Goal: Task Accomplishment & Management: Manage account settings

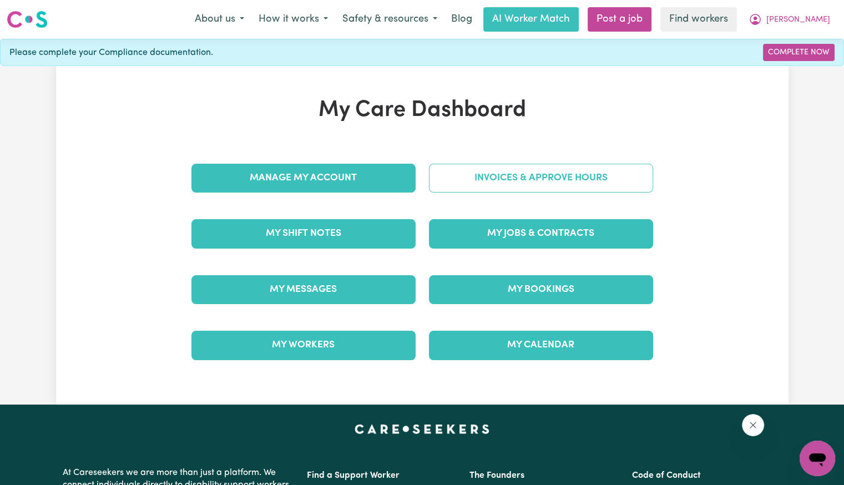
click at [460, 185] on link "Invoices & Approve Hours" at bounding box center [541, 178] width 224 height 29
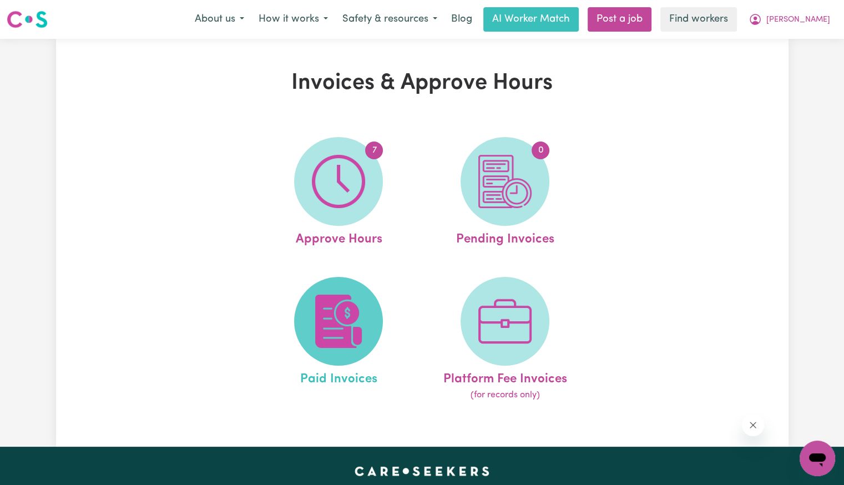
click at [336, 334] on img at bounding box center [338, 321] width 53 height 53
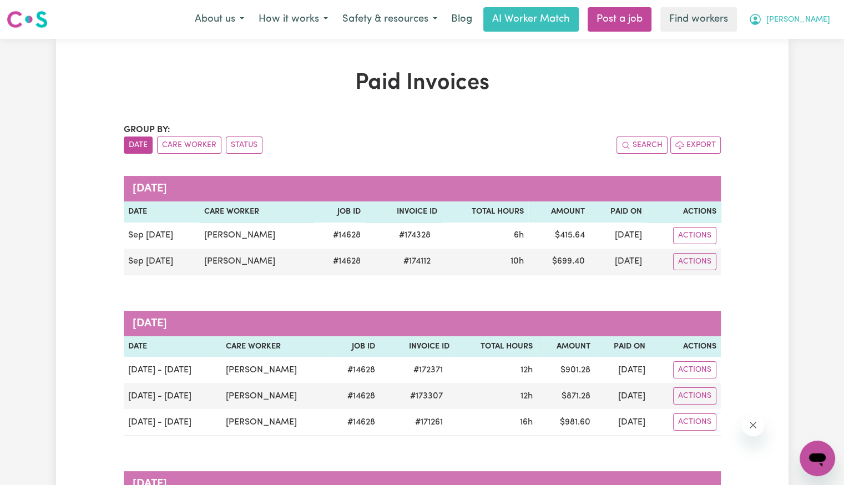
click at [820, 27] on button "[PERSON_NAME]" at bounding box center [789, 19] width 96 height 23
click at [805, 58] on link "Logout" at bounding box center [793, 63] width 88 height 21
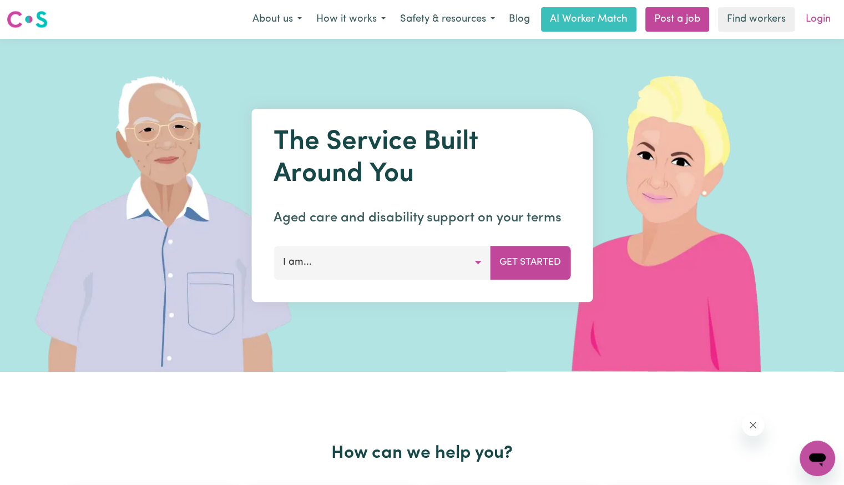
click at [817, 22] on link "Login" at bounding box center [818, 19] width 38 height 24
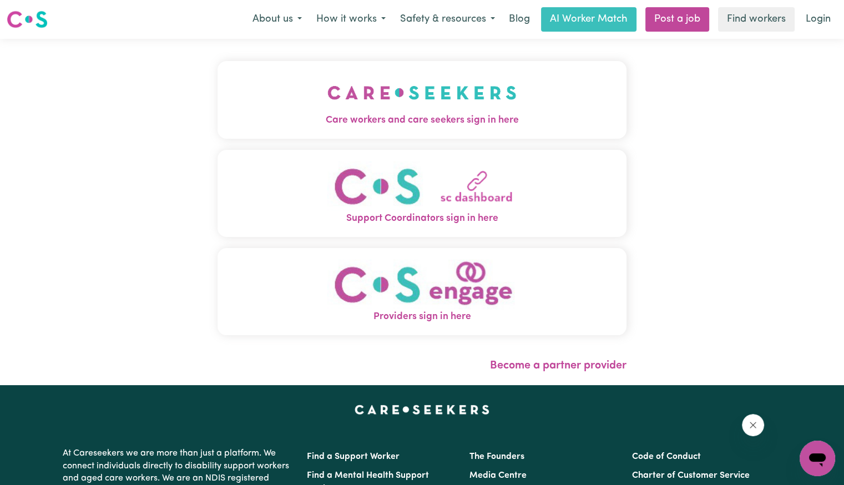
click at [327, 81] on img "Care workers and care seekers sign in here" at bounding box center [421, 92] width 189 height 41
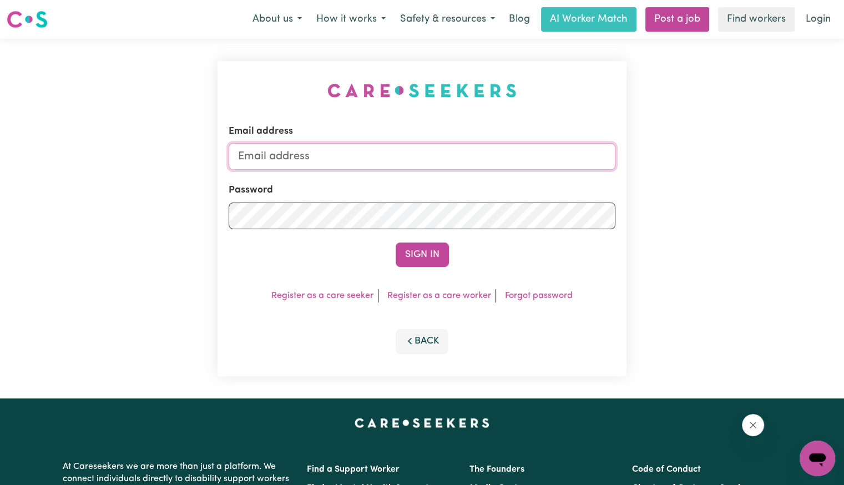
click at [366, 155] on input "Email address" at bounding box center [422, 156] width 387 height 27
drag, startPoint x: 301, startPoint y: 155, endPoint x: 894, endPoint y: 180, distance: 593.5
click at [843, 180] on html "Menu About us How it works Safety & resources Blog AI Worker Match Post a job F…" at bounding box center [422, 420] width 844 height 840
click at [396, 242] on button "Sign In" at bounding box center [422, 254] width 53 height 24
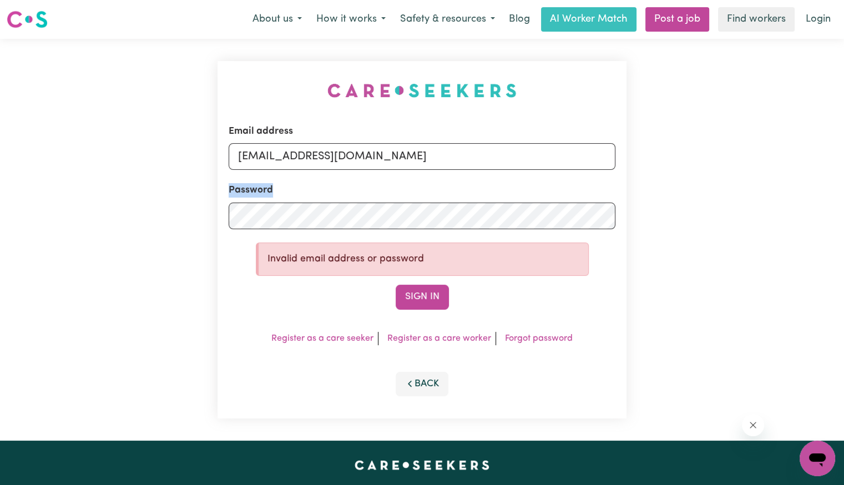
drag, startPoint x: 398, startPoint y: 201, endPoint x: 62, endPoint y: 216, distance: 336.5
click at [60, 216] on div "Email address [EMAIL_ADDRESS][DOMAIN_NAME] Password Invalid email address or pa…" at bounding box center [422, 240] width 844 height 402
click at [164, 227] on div "Email address [EMAIL_ADDRESS][DOMAIN_NAME] Password Invalid email address or pa…" at bounding box center [422, 240] width 844 height 402
click at [396, 285] on button "Sign In" at bounding box center [422, 297] width 53 height 24
click at [329, 158] on input "[EMAIL_ADDRESS][DOMAIN_NAME]" at bounding box center [422, 156] width 387 height 27
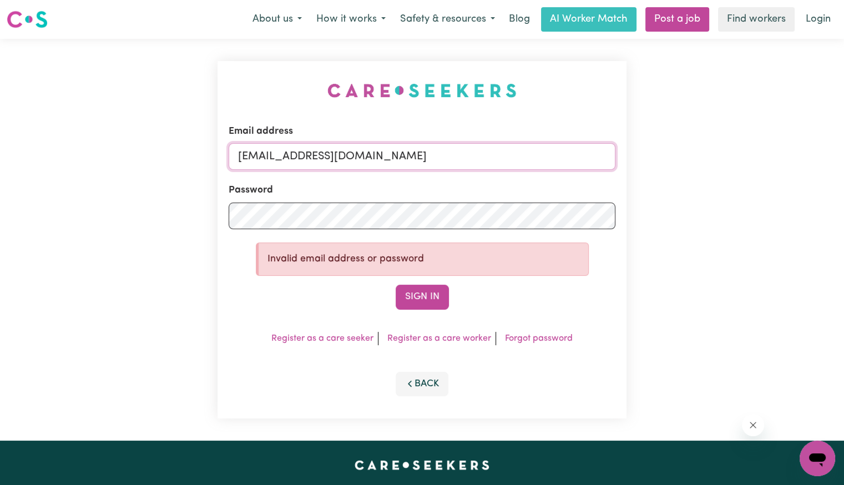
type input "[EMAIL_ADDRESS][DOMAIN_NAME]"
click at [396, 285] on button "Sign In" at bounding box center [422, 297] width 53 height 24
